Goal: Task Accomplishment & Management: Manage account settings

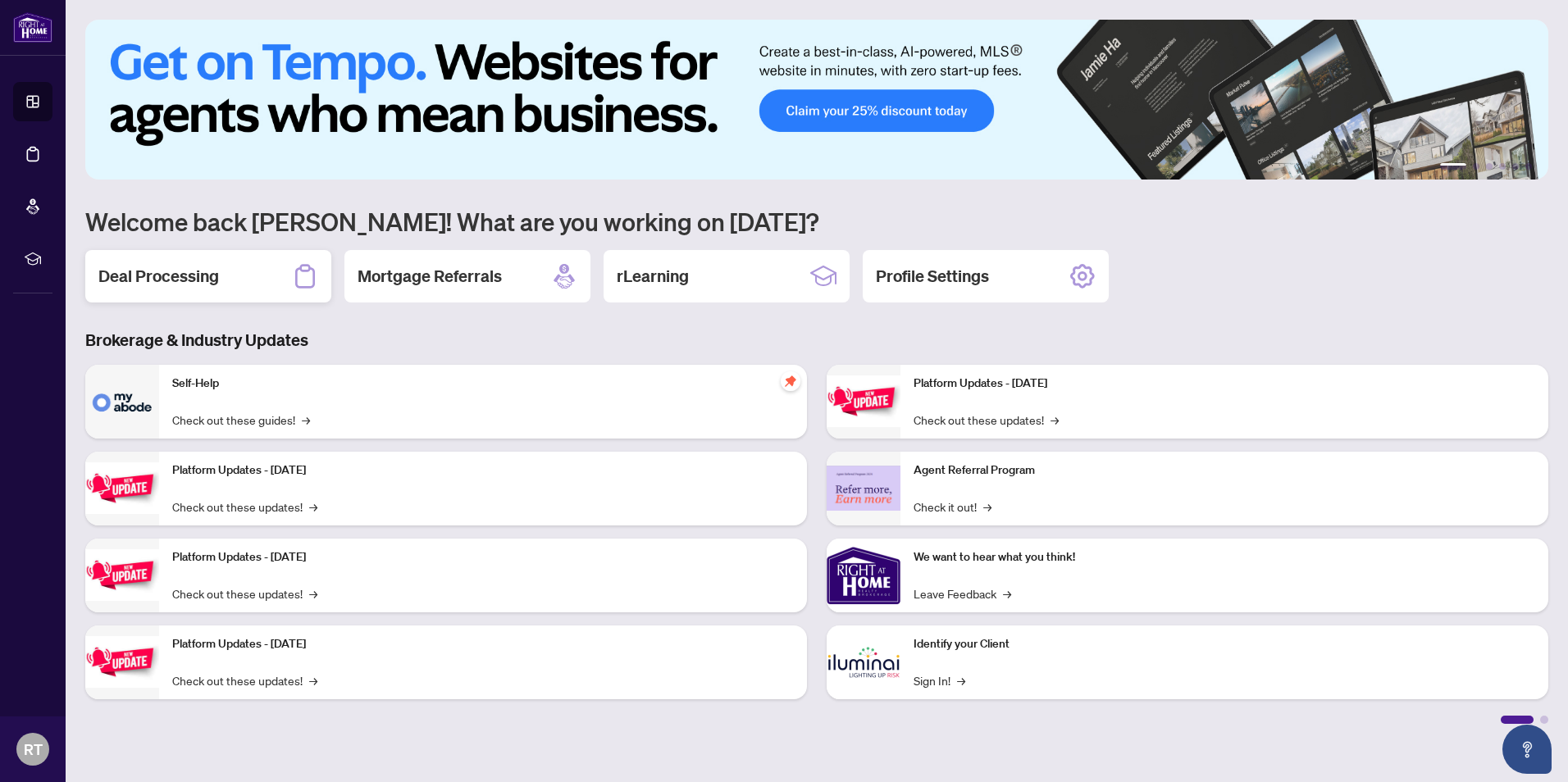
click at [249, 271] on div "Deal Processing" at bounding box center [209, 276] width 246 height 52
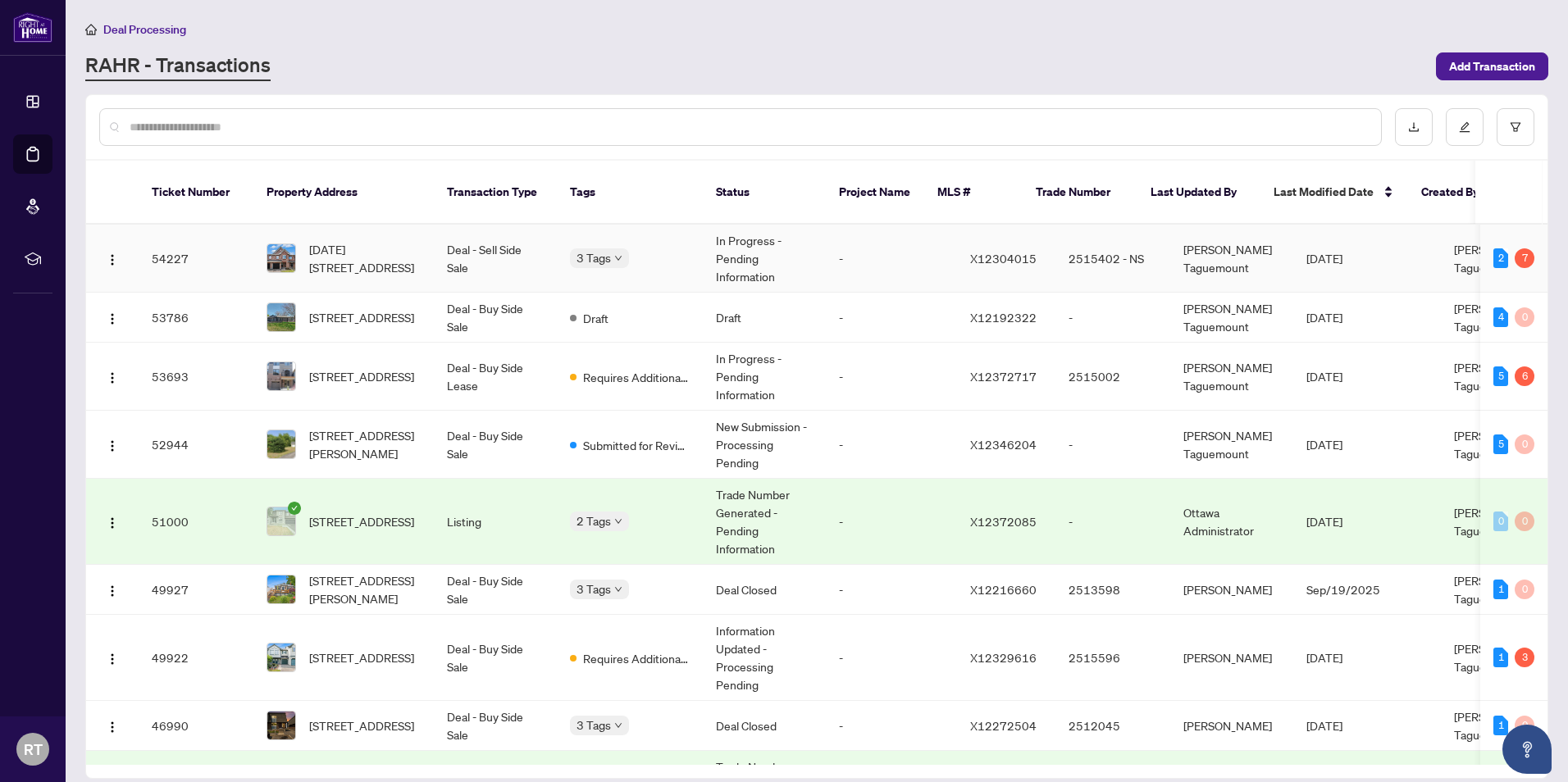
click at [867, 231] on td "-" at bounding box center [891, 258] width 131 height 68
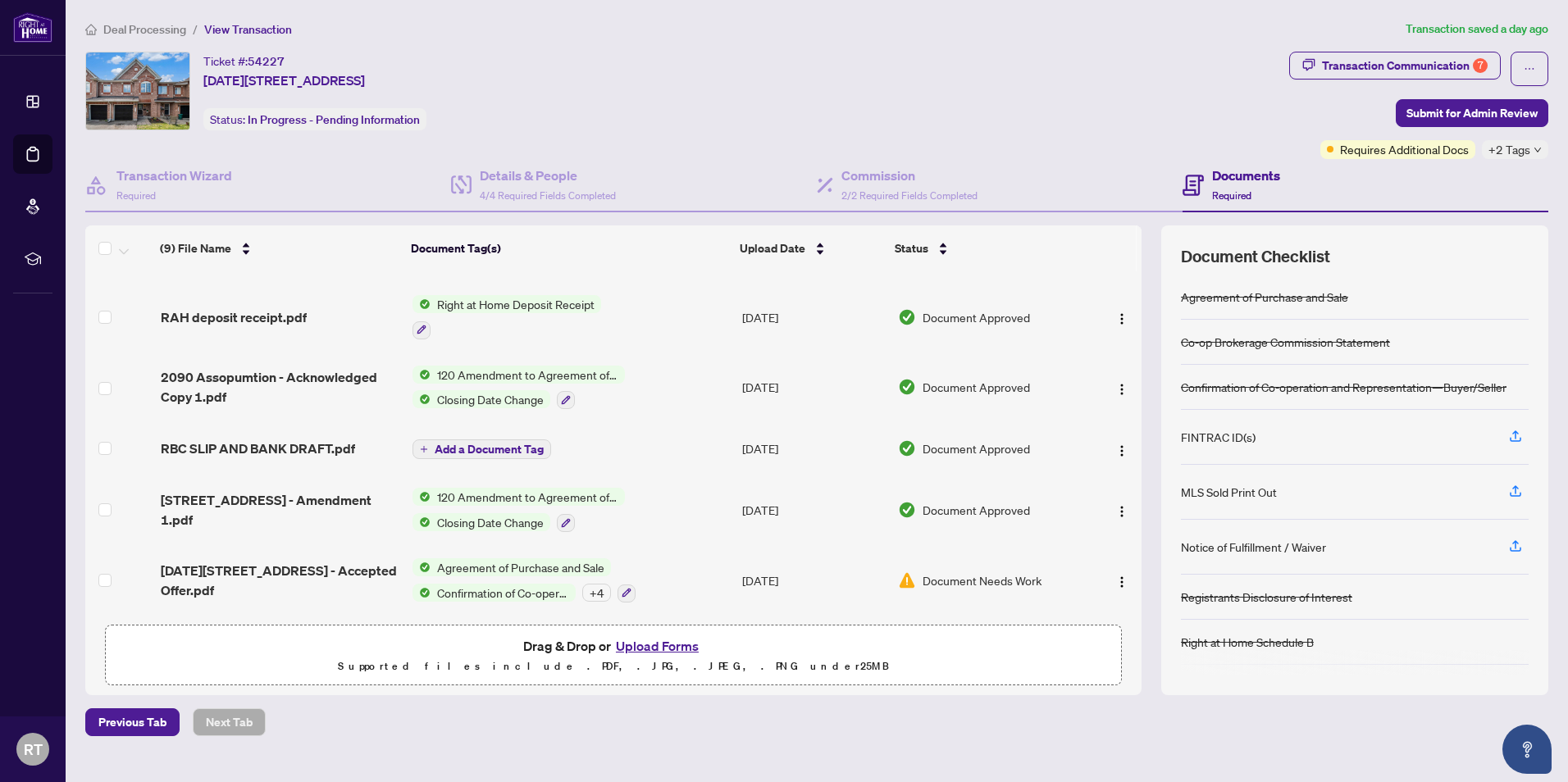
scroll to position [234, 0]
click at [651, 646] on button "Upload Forms" at bounding box center [657, 646] width 93 height 21
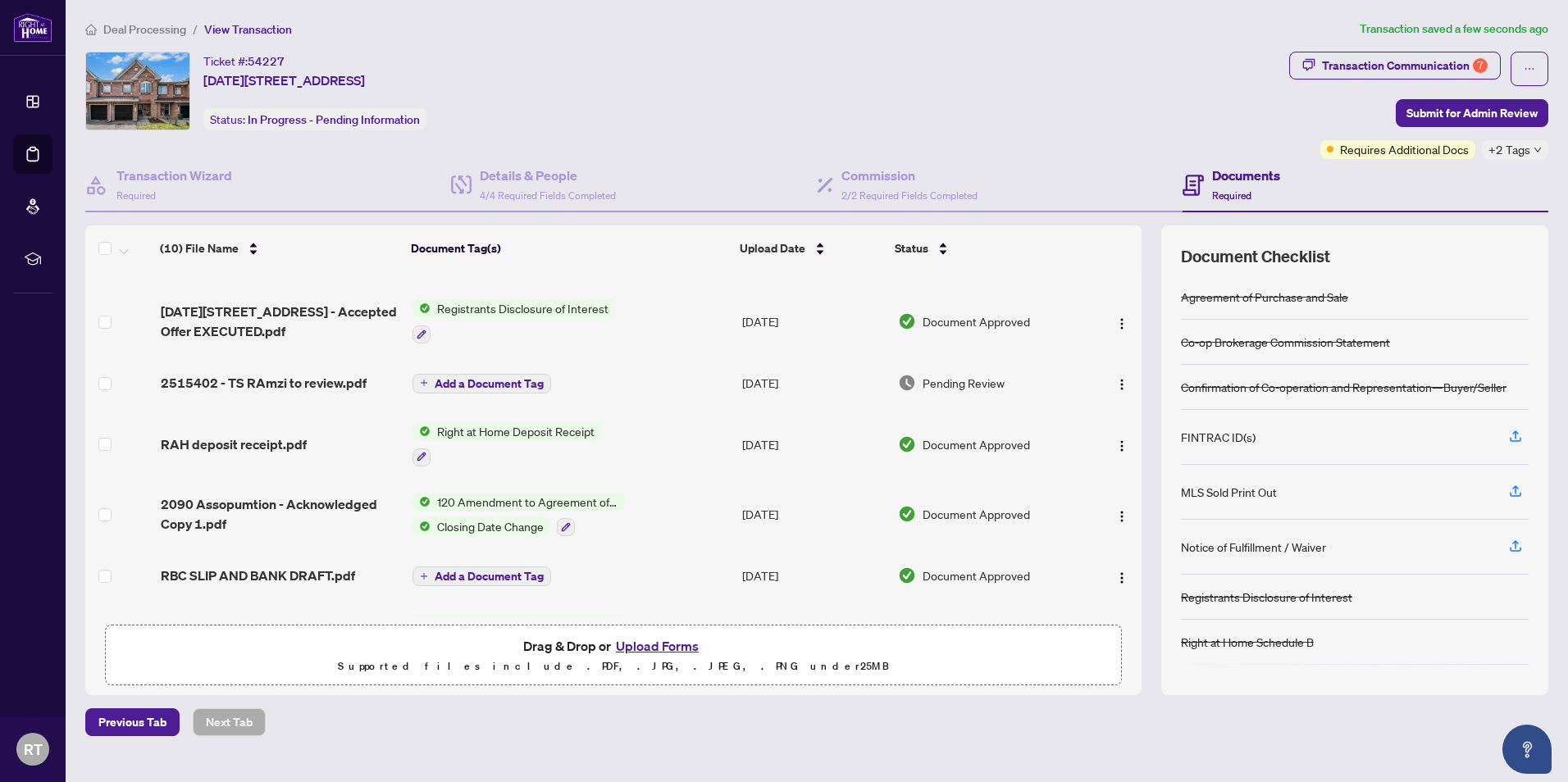
scroll to position [0, 0]
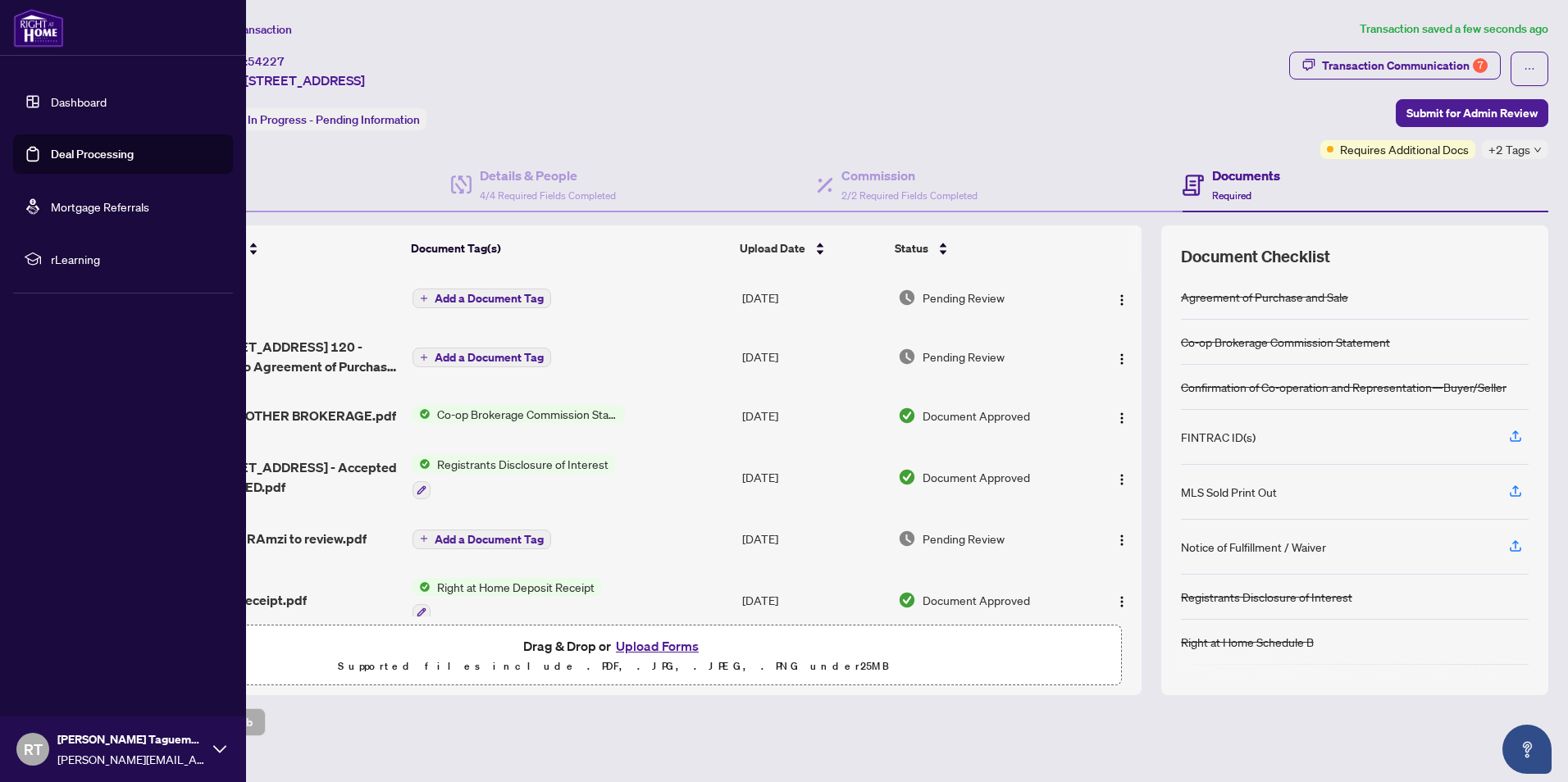
click at [29, 27] on img at bounding box center [38, 27] width 51 height 39
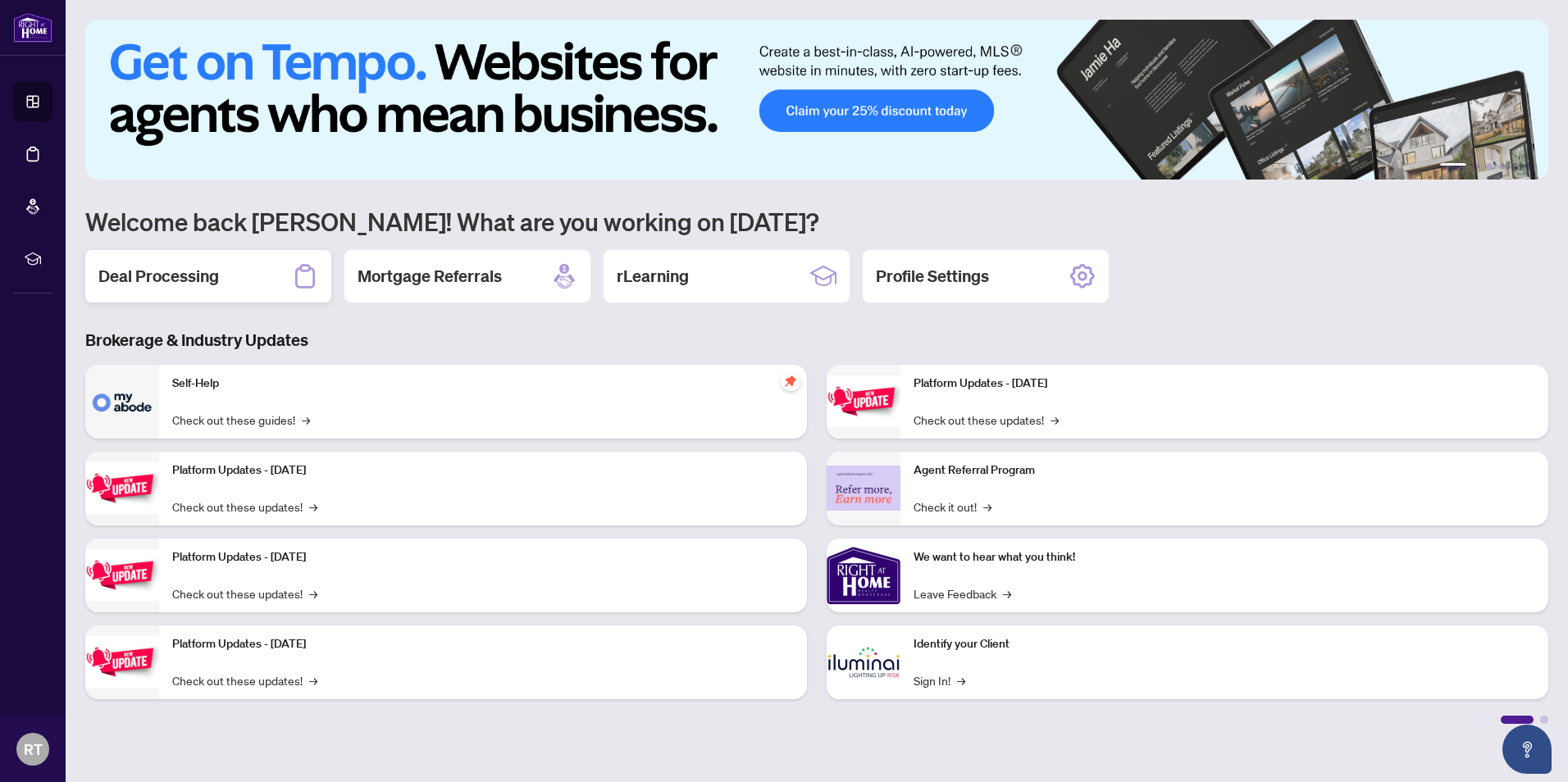
click at [236, 261] on div "Deal Processing" at bounding box center [209, 276] width 246 height 52
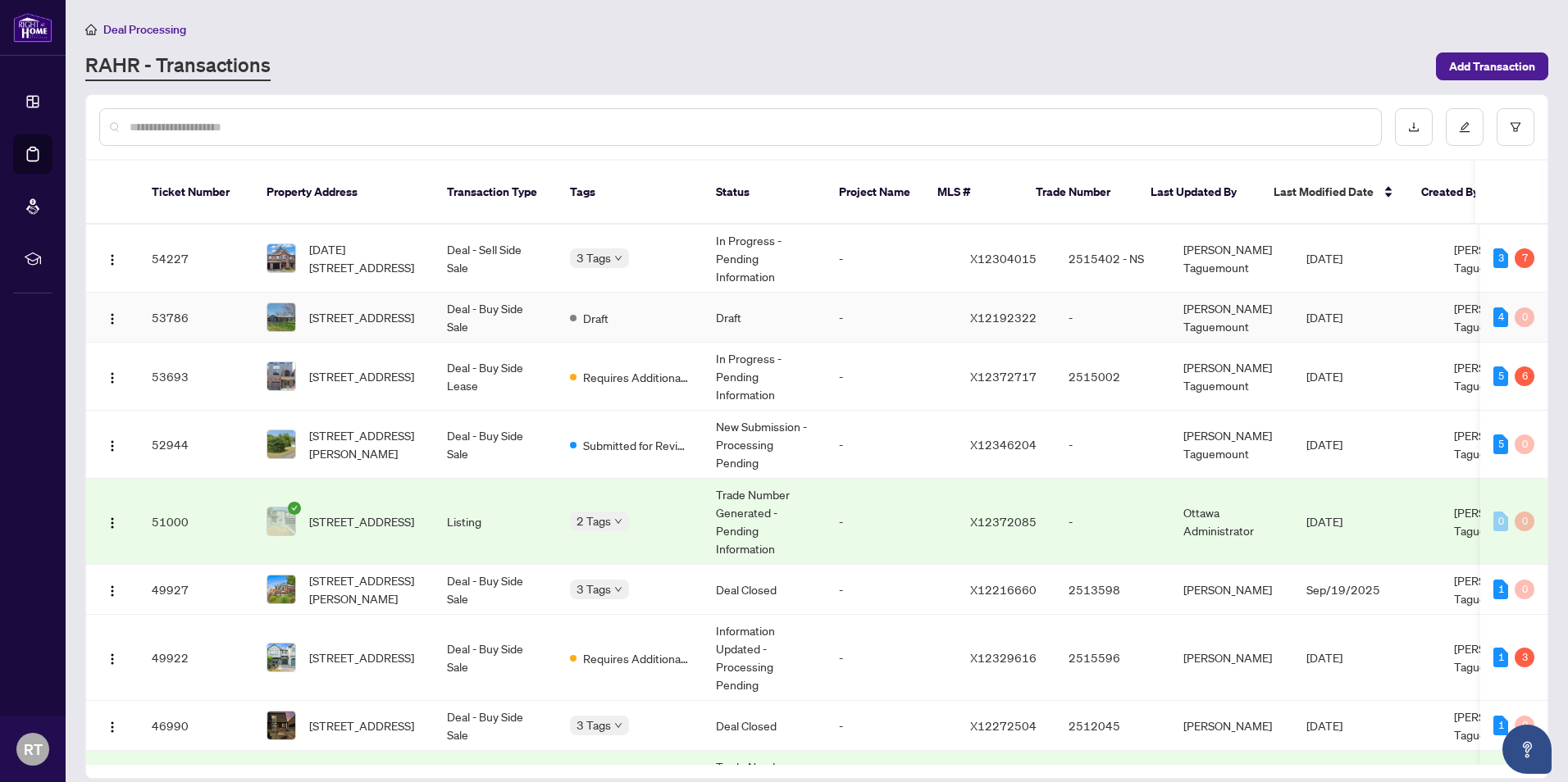
click at [993, 310] on span "X12192322" at bounding box center [1003, 317] width 66 height 15
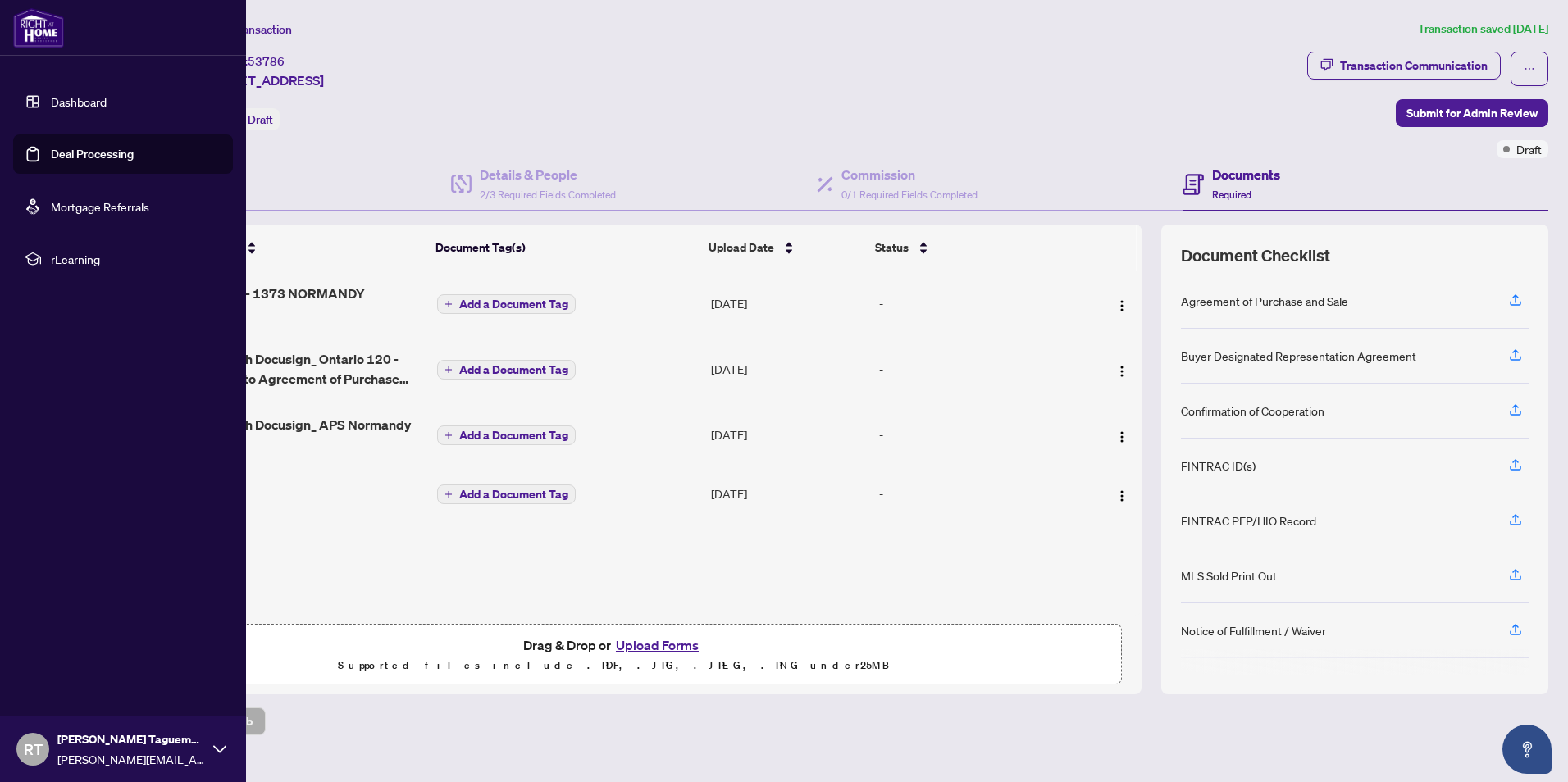
click at [35, 30] on img at bounding box center [38, 27] width 51 height 39
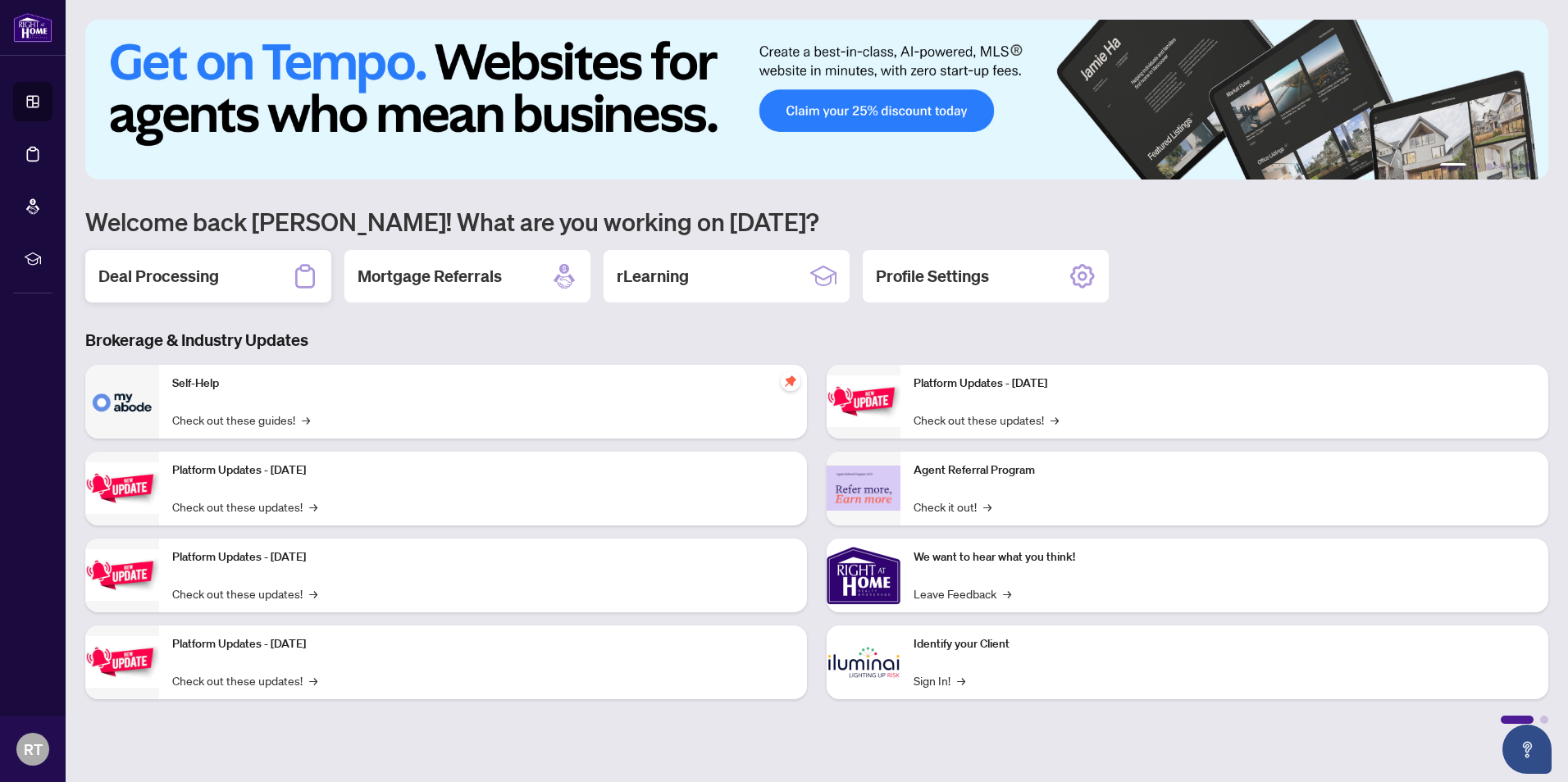
click at [253, 277] on div "Deal Processing" at bounding box center [209, 276] width 246 height 52
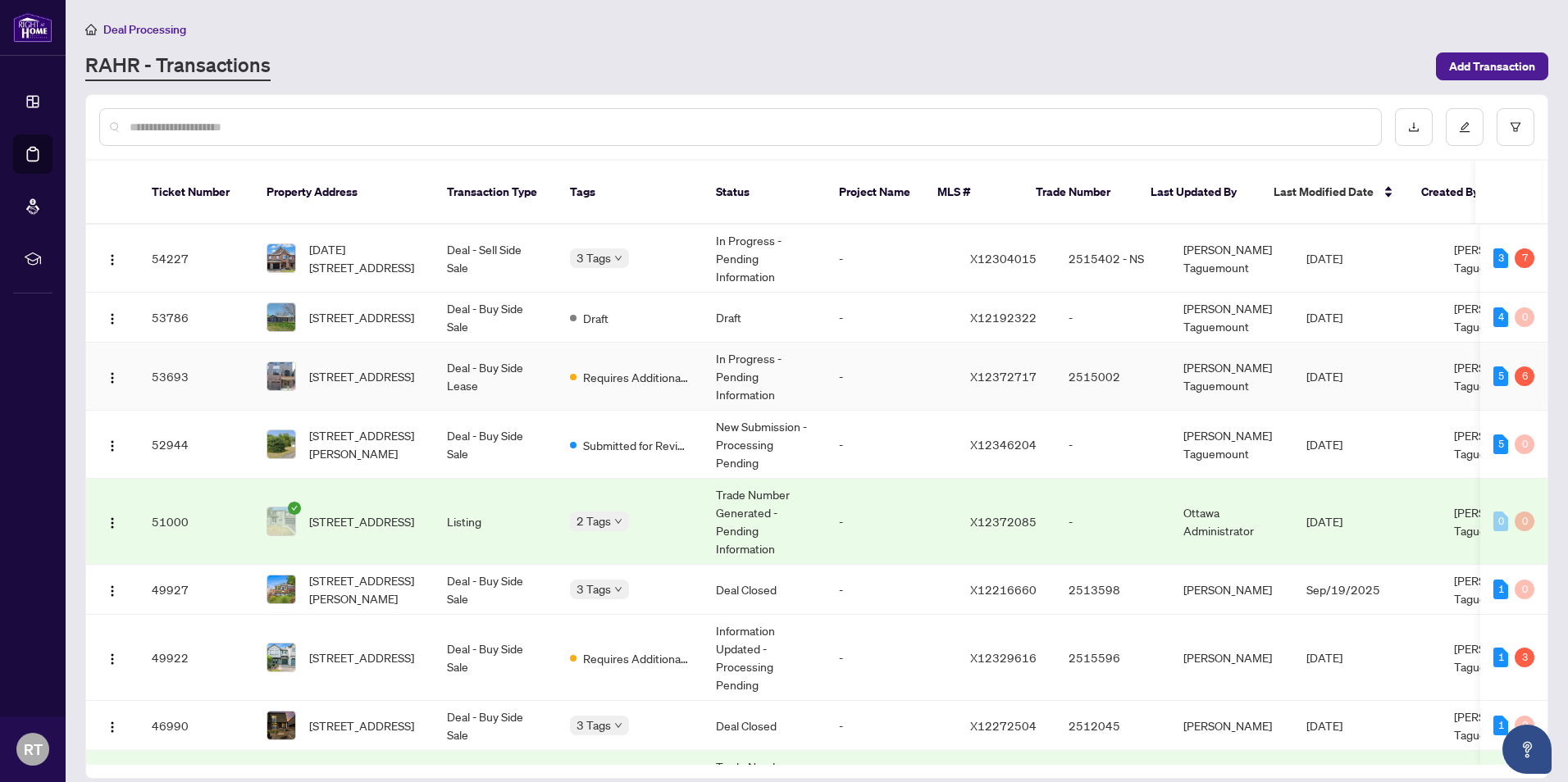
click at [791, 367] on td "In Progress - Pending Information" at bounding box center [764, 377] width 123 height 68
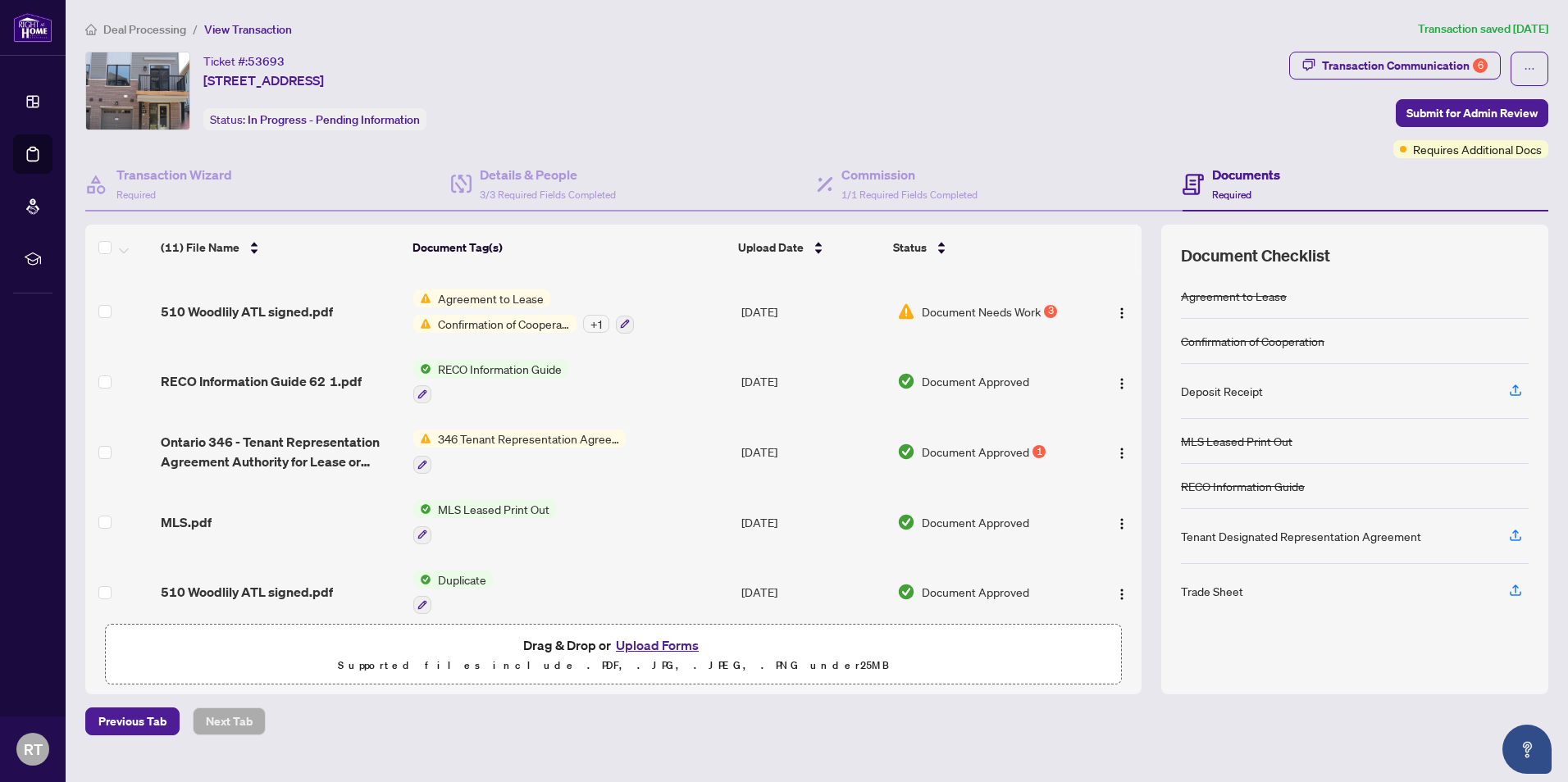
scroll to position [369, 0]
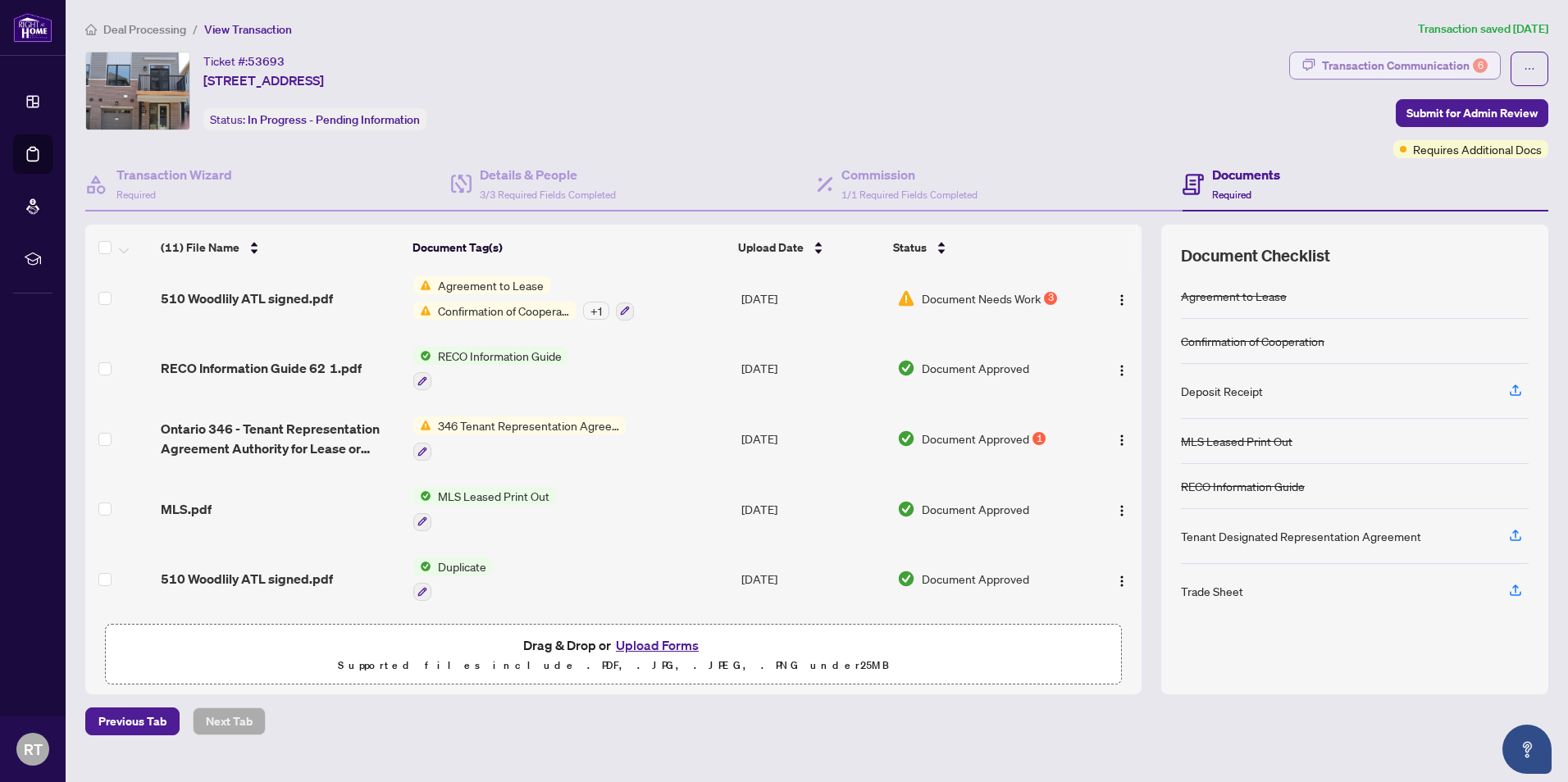
click at [1462, 63] on div "Transaction Communication 6" at bounding box center [1405, 65] width 166 height 26
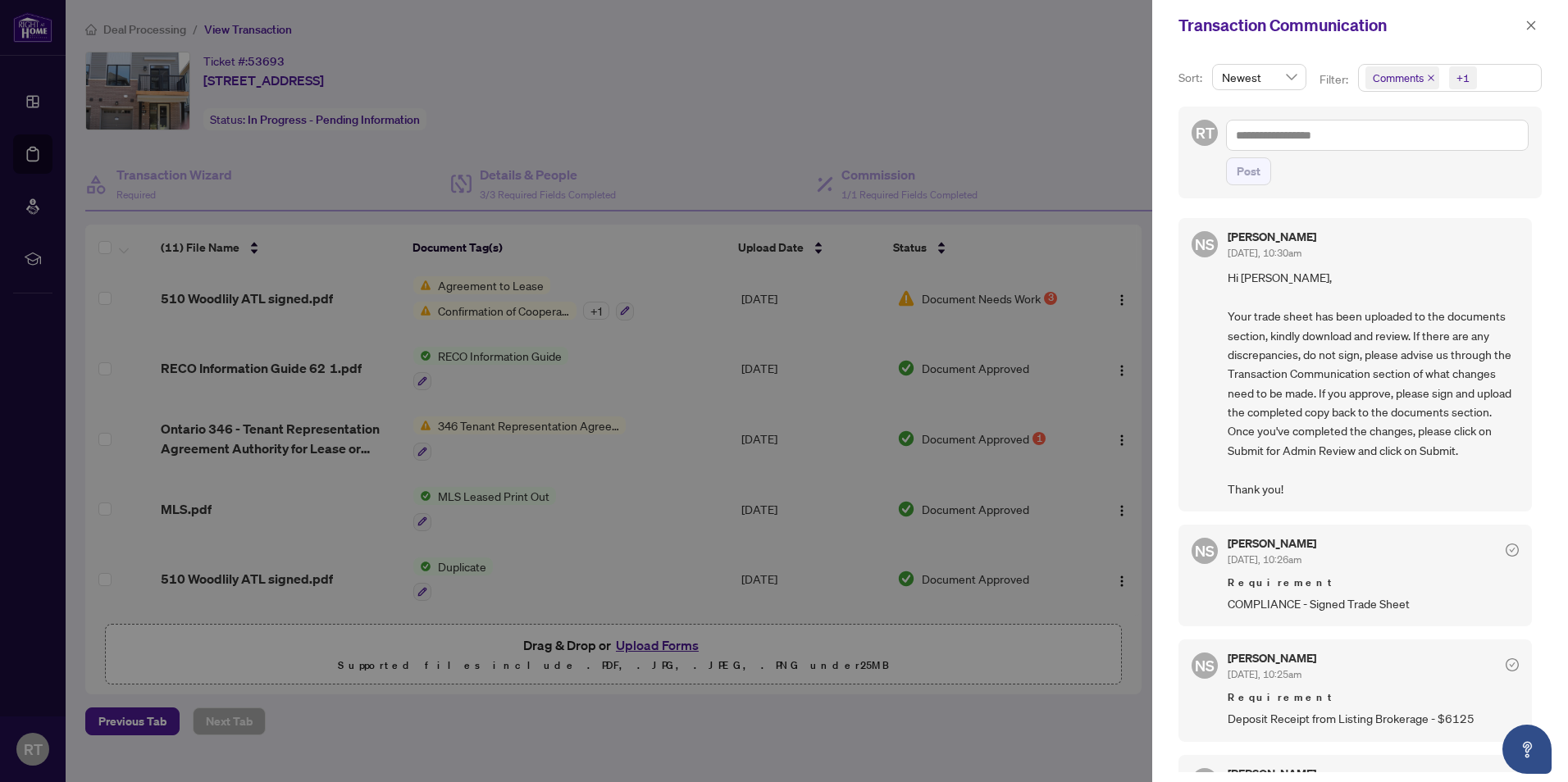
click at [1023, 394] on div at bounding box center [784, 391] width 1568 height 782
click at [1528, 26] on icon "close" at bounding box center [1530, 25] width 11 height 11
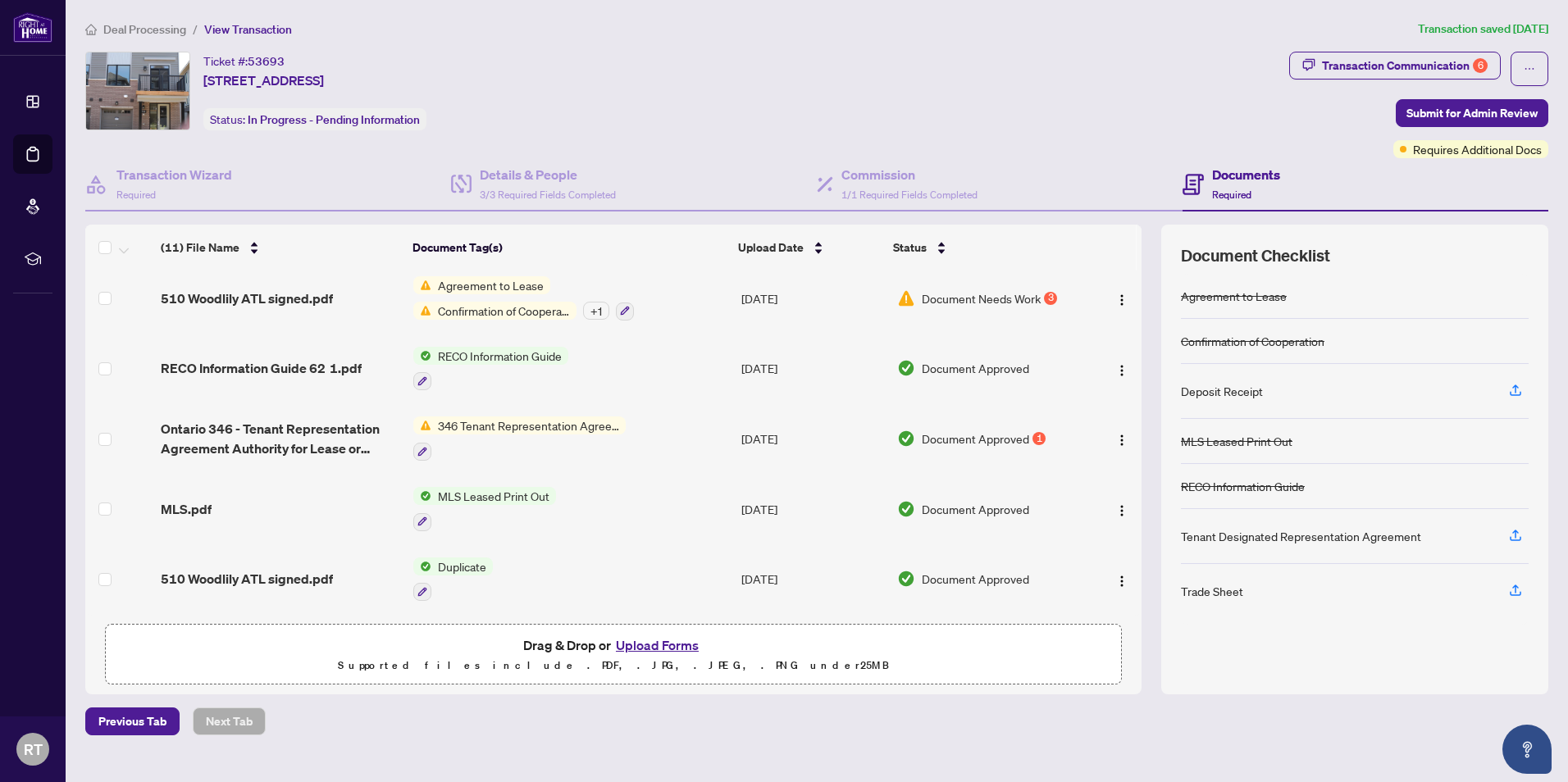
scroll to position [0, 0]
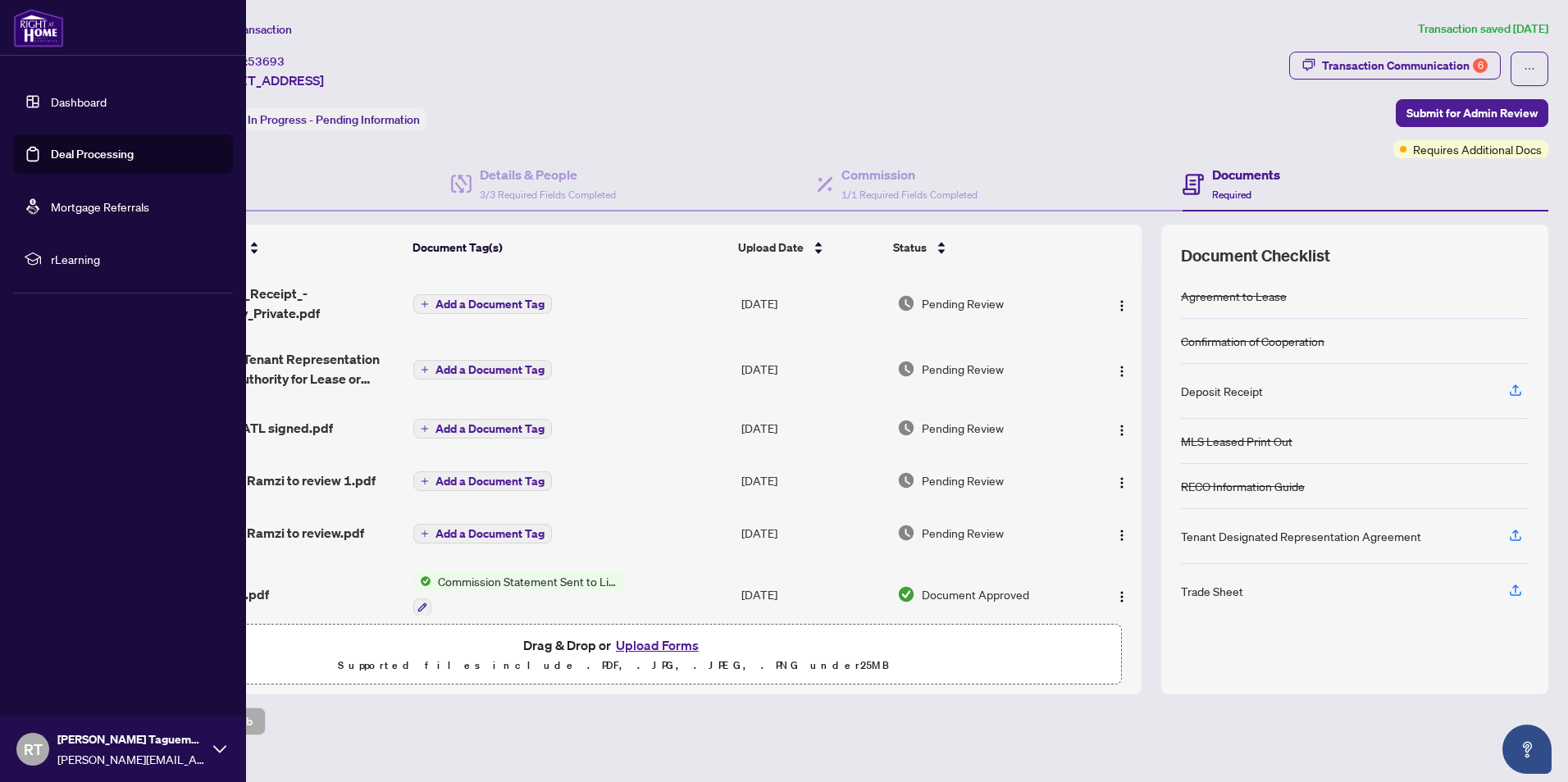
click at [37, 15] on img at bounding box center [38, 27] width 51 height 39
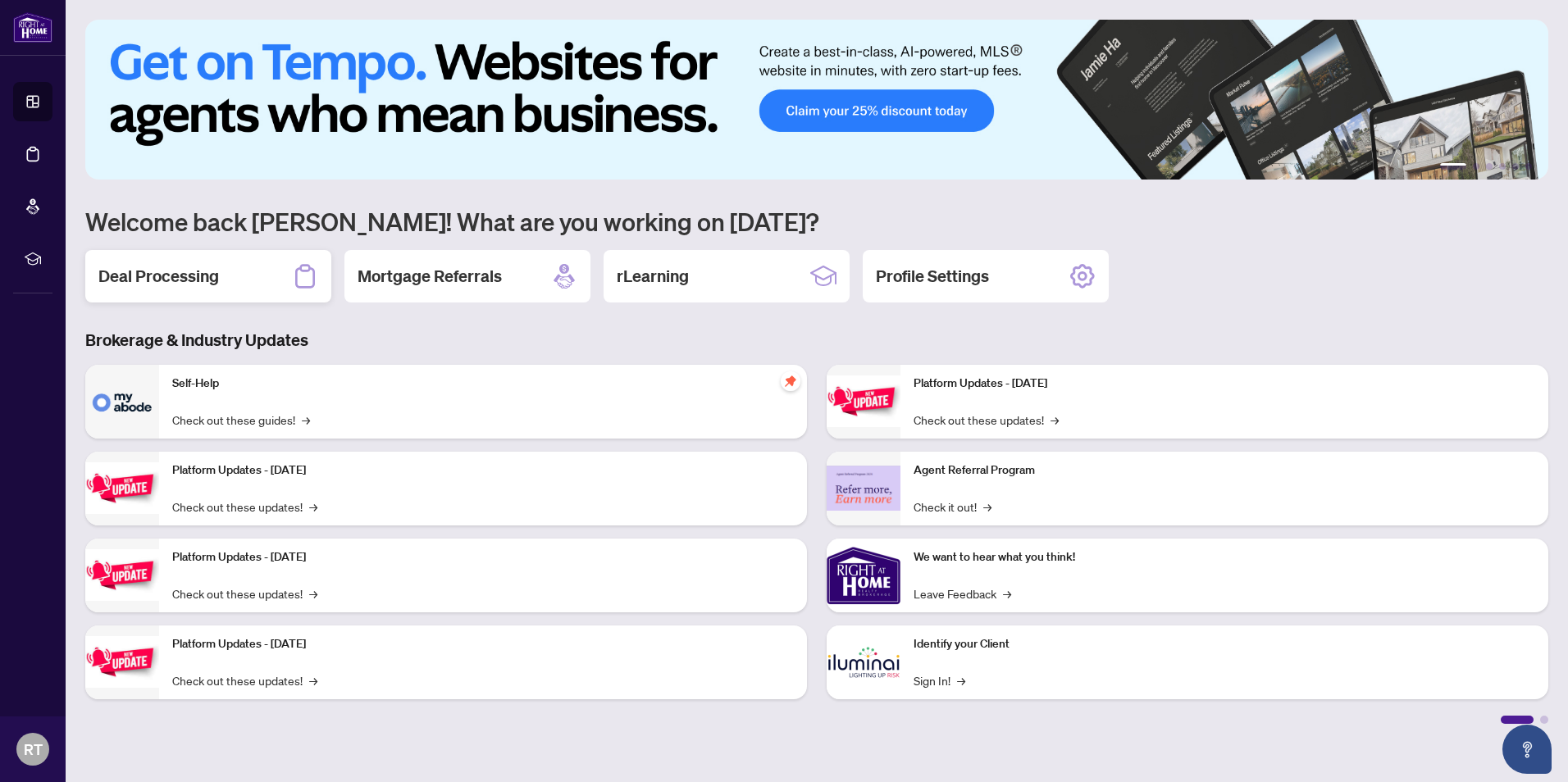
click at [212, 264] on div "Deal Processing" at bounding box center [209, 276] width 246 height 52
